Goal: Information Seeking & Learning: Find specific page/section

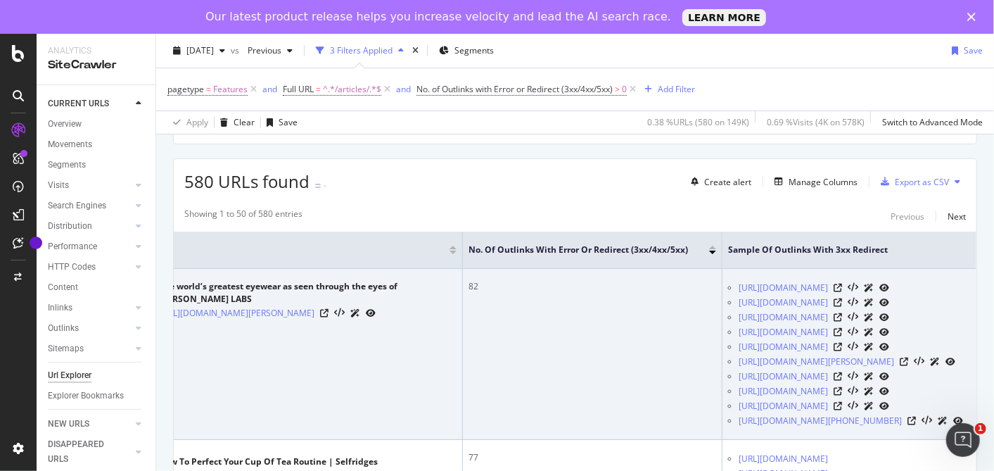
scroll to position [0, 62]
click at [329, 317] on icon at bounding box center [325, 313] width 8 height 8
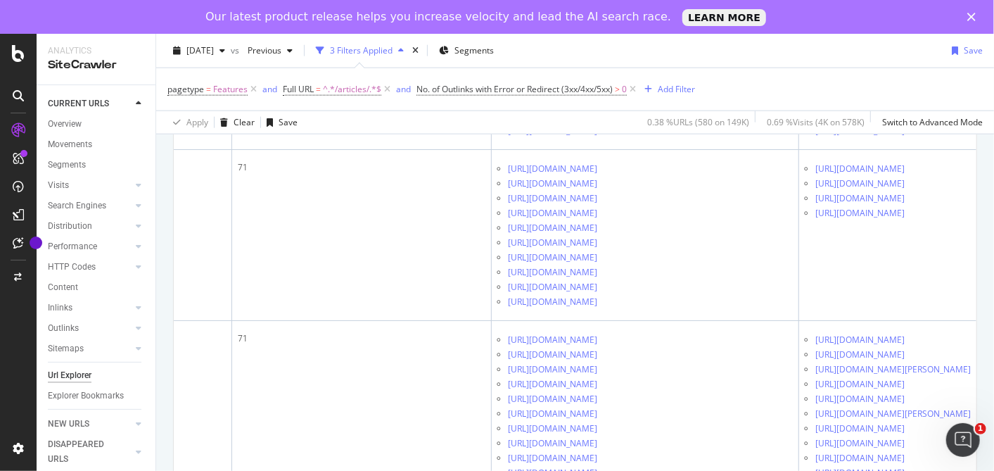
scroll to position [0, 296]
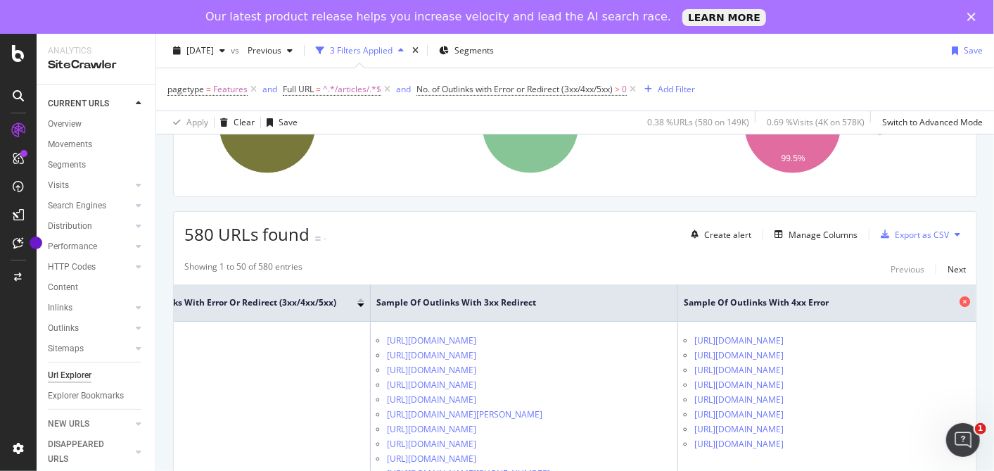
scroll to position [0, 414]
